Goal: Book appointment/travel/reservation

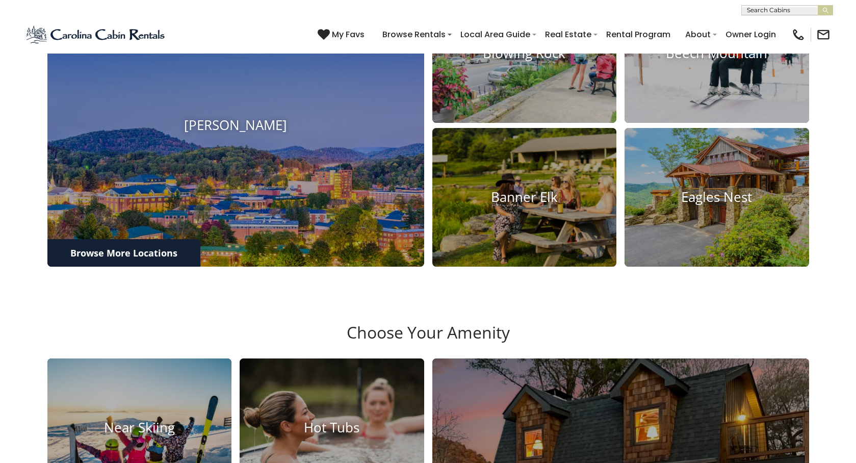
scroll to position [509, 0]
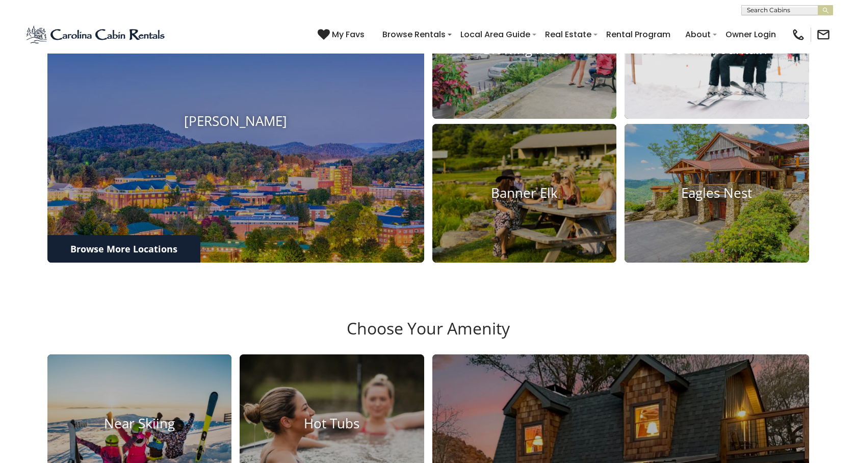
click at [707, 117] on img at bounding box center [716, 49] width 203 height 152
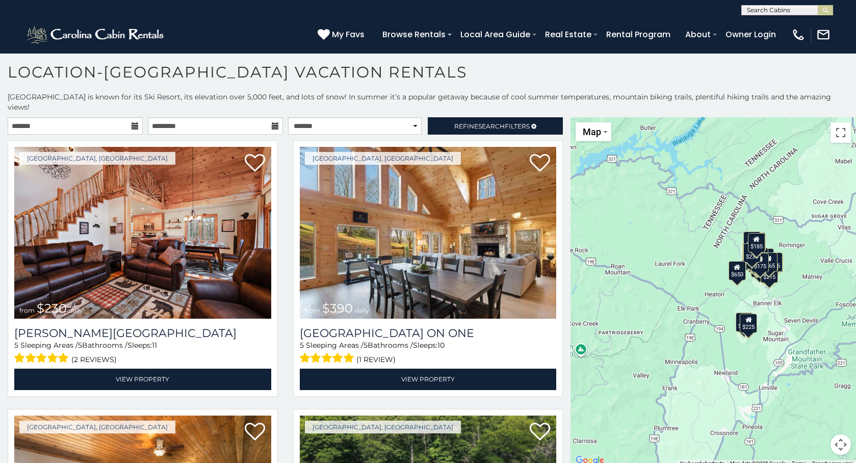
scroll to position [6, 0]
click at [566, 309] on div "Beech Mountain, NC from $390 daily Fairway Lodge On One 5 Sleeping Areas / 5 Ba…" at bounding box center [427, 271] width 285 height 262
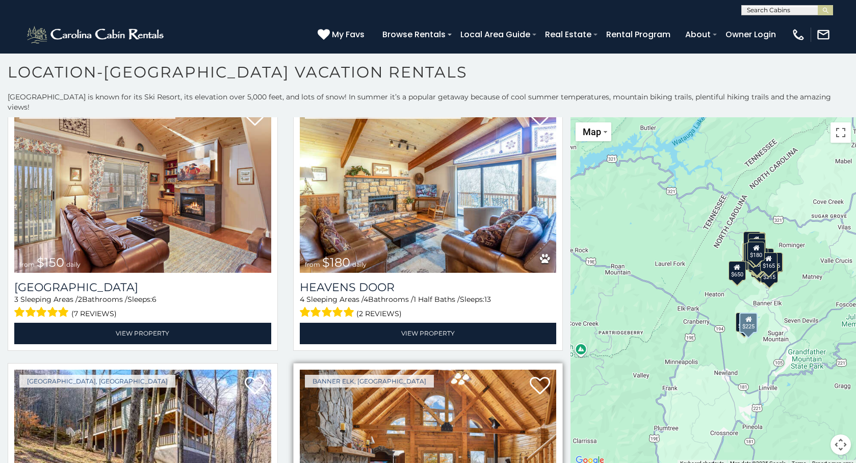
scroll to position [3245, 0]
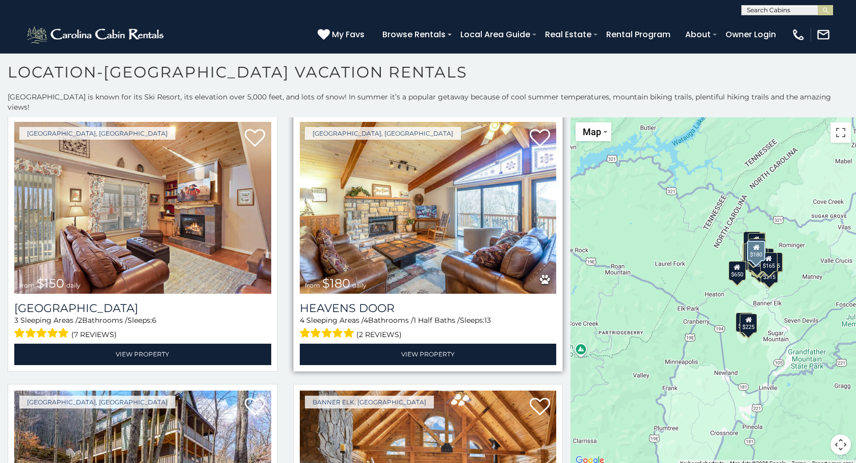
click at [447, 222] on img at bounding box center [428, 208] width 257 height 172
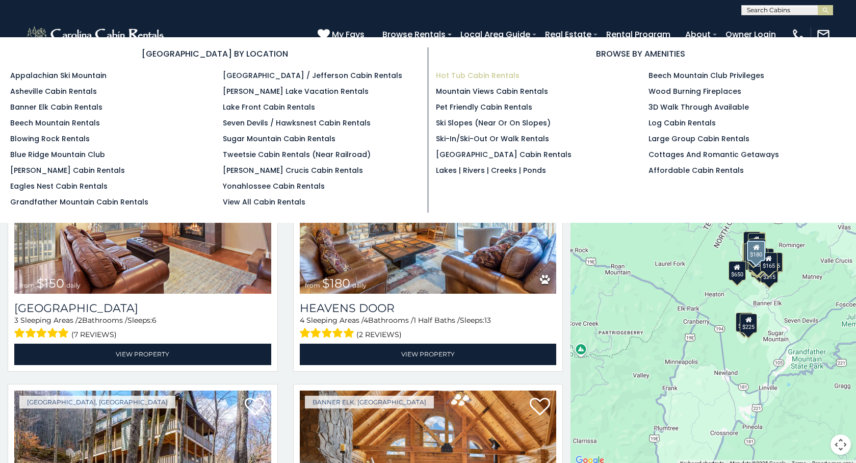
click at [458, 76] on link "Hot Tub Cabin Rentals" at bounding box center [478, 75] width 84 height 10
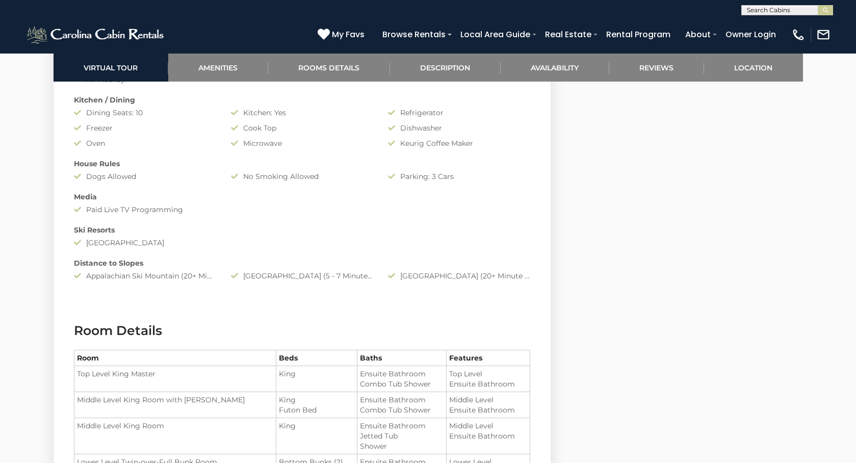
scroll to position [1035, 0]
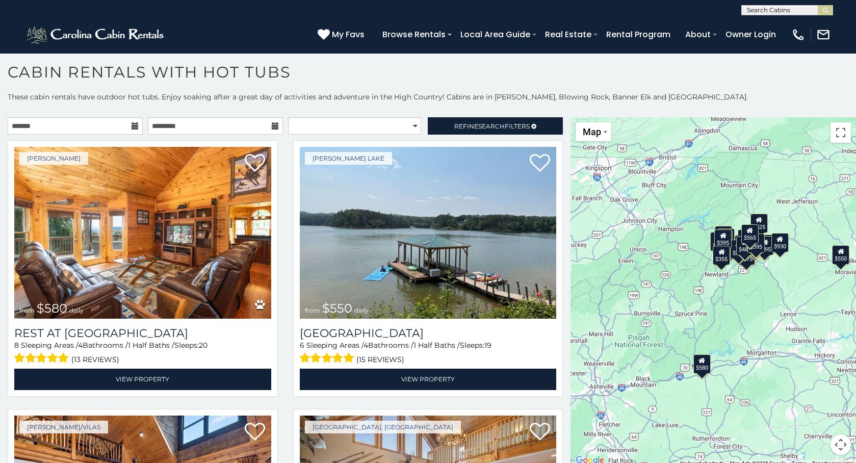
scroll to position [6, 0]
click at [560, 316] on div "Kerr Scott Lake from $550 daily Lake Haven Lodge 6 Sleeping Areas / 4 Bathrooms…" at bounding box center [427, 271] width 285 height 262
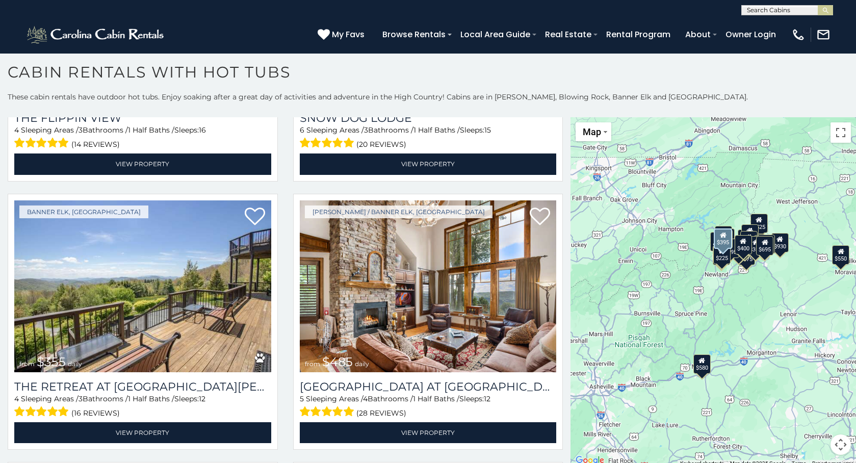
scroll to position [3447, 0]
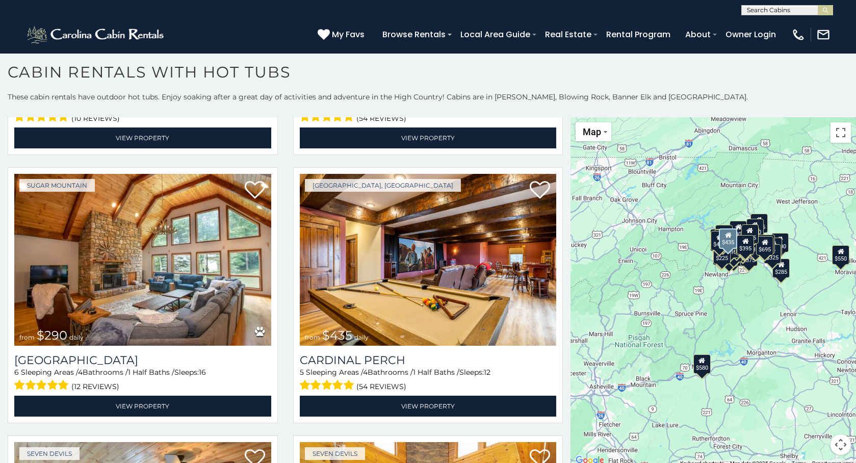
scroll to position [4547, 0]
